Goal: Entertainment & Leisure: Browse casually

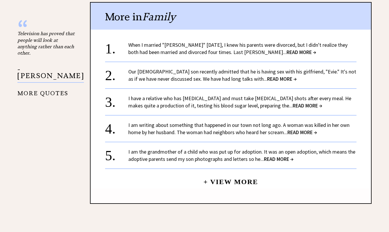
scroll to position [592, 0]
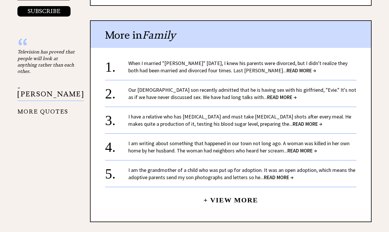
click at [287, 67] on span "READ MORE →" at bounding box center [302, 70] width 30 height 7
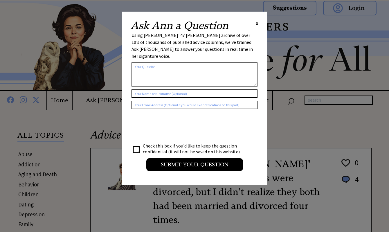
click at [256, 26] on span "X" at bounding box center [257, 24] width 3 height 6
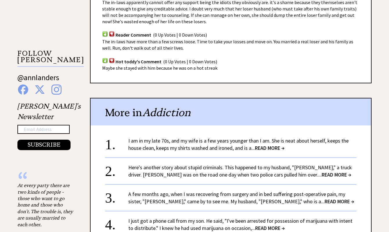
scroll to position [592, 0]
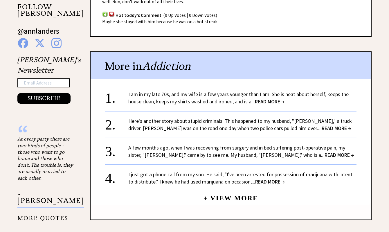
click at [322, 125] on span "READ MORE →" at bounding box center [337, 128] width 30 height 7
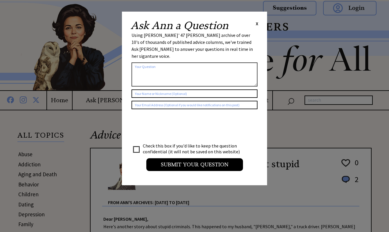
click at [257, 25] on span "X" at bounding box center [257, 24] width 3 height 6
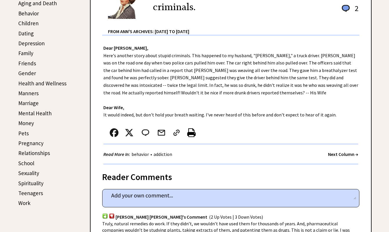
scroll to position [175, 0]
